Goal: Information Seeking & Learning: Learn about a topic

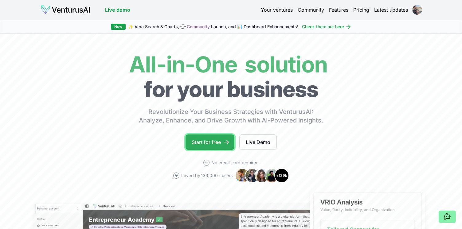
click at [200, 143] on link "Start for free" at bounding box center [209, 142] width 49 height 15
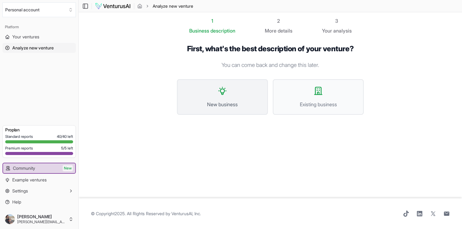
click at [236, 104] on span "New business" at bounding box center [222, 104] width 77 height 7
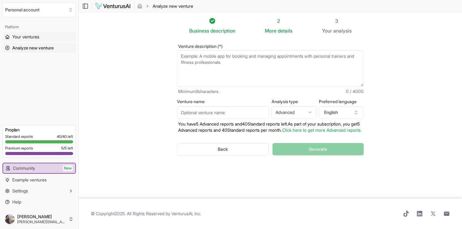
click at [31, 36] on span "Your ventures" at bounding box center [25, 37] width 27 height 6
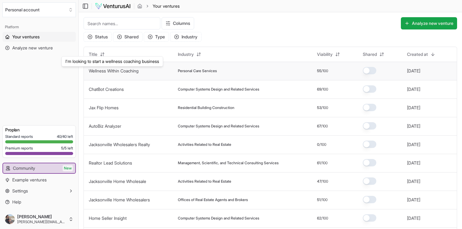
click at [124, 71] on link "Wellness Within Coaching" at bounding box center [114, 70] width 50 height 5
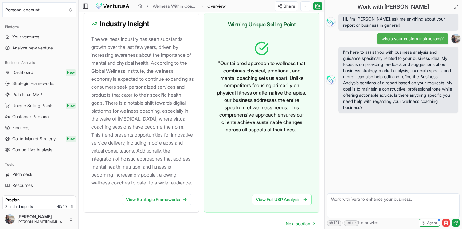
scroll to position [726, 0]
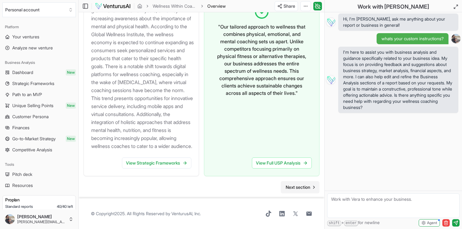
click at [295, 183] on link "Next section" at bounding box center [300, 187] width 39 height 12
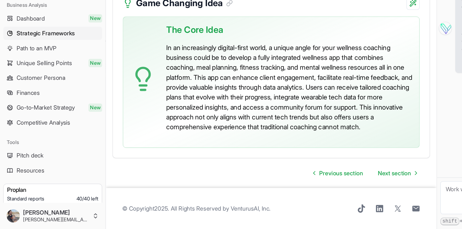
scroll to position [1698, 0]
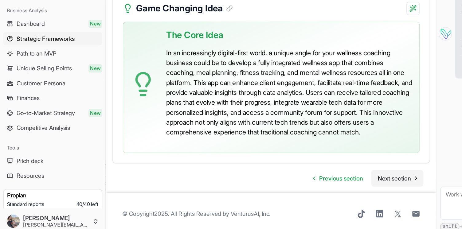
click at [294, 190] on span "Next section" at bounding box center [293, 187] width 25 height 6
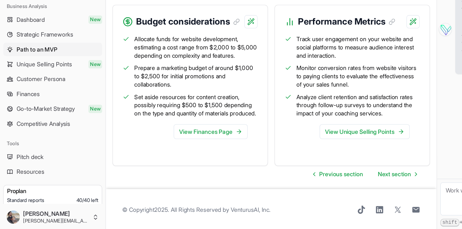
scroll to position [728, 0]
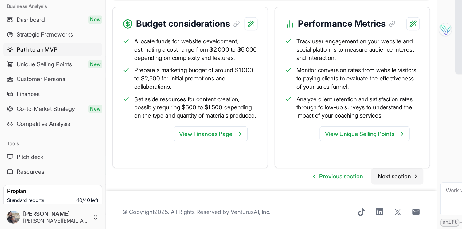
click at [299, 192] on span "Next section" at bounding box center [293, 189] width 25 height 6
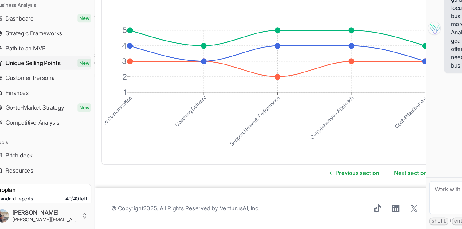
scroll to position [2683, 0]
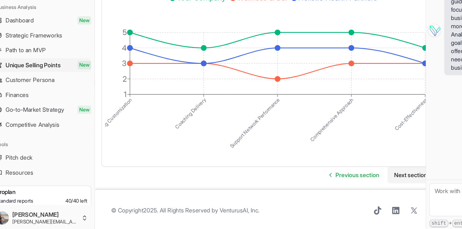
click at [304, 187] on span "Next section" at bounding box center [313, 187] width 25 height 6
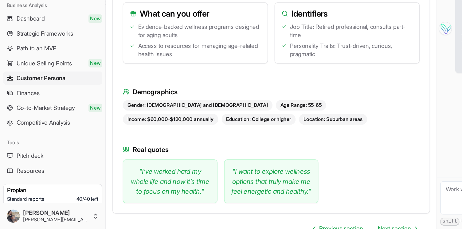
scroll to position [679, 0]
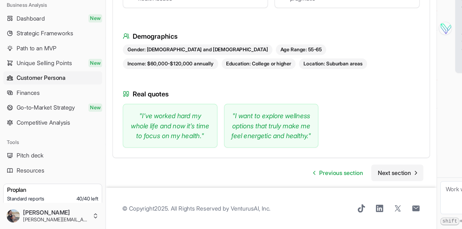
click at [286, 188] on span "Next section" at bounding box center [293, 187] width 25 height 6
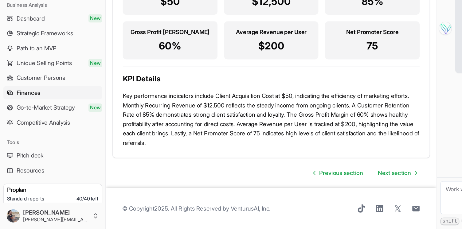
scroll to position [848, 0]
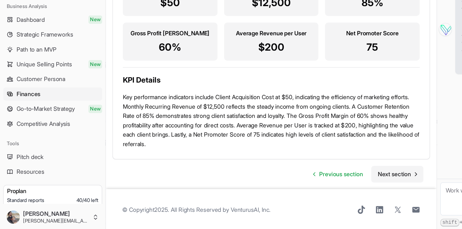
click at [297, 186] on span "Next section" at bounding box center [293, 187] width 25 height 6
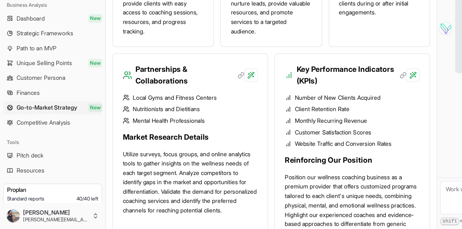
scroll to position [673, 0]
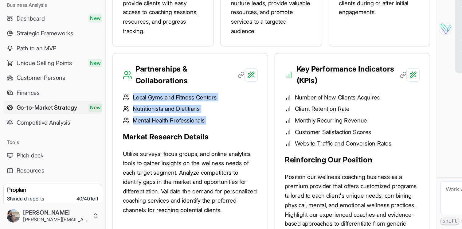
drag, startPoint x: 160, startPoint y: 188, endPoint x: 90, endPoint y: 163, distance: 74.4
click at [90, 163] on div "Local Gyms and Fitness Centers Nutritionists and Dietitians Mental Health Profe…" at bounding box center [141, 174] width 115 height 103
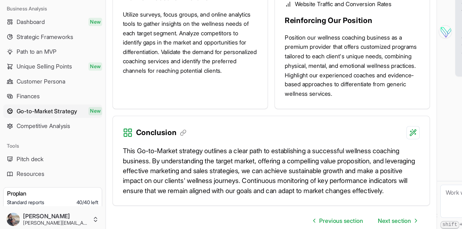
scroll to position [849, 0]
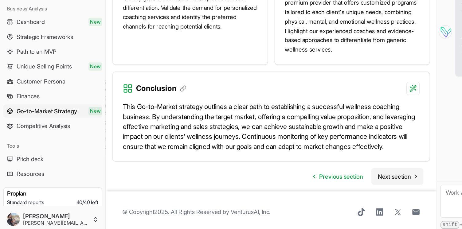
click at [285, 189] on span "Next section" at bounding box center [293, 187] width 25 height 6
